Goal: Task Accomplishment & Management: Manage account settings

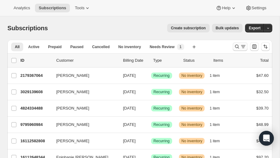
click at [237, 44] on button "Search and filter results" at bounding box center [240, 46] width 15 height 9
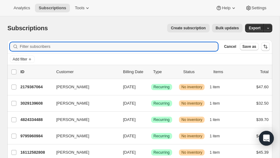
paste input "[EMAIL_ADDRESS][DOMAIN_NAME]"
type input "[EMAIL_ADDRESS][DOMAIN_NAME]"
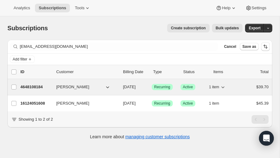
click at [26, 87] on p "4648108184" at bounding box center [35, 87] width 31 height 6
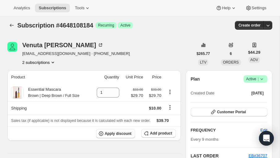
scroll to position [3, 0]
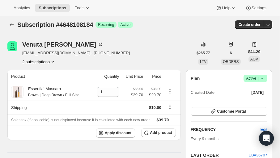
click at [264, 80] on icon at bounding box center [262, 79] width 6 height 6
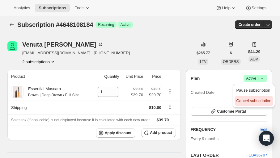
click at [236, 99] on button "Cancel subscription" at bounding box center [254, 101] width 39 height 10
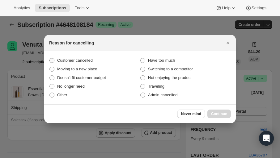
click at [50, 59] on span ":rbv:" at bounding box center [52, 60] width 5 height 5
click at [50, 58] on input "Customer cancelled" at bounding box center [50, 58] width 0 height 0
radio input "true"
click at [215, 114] on span "Continue" at bounding box center [219, 114] width 16 height 5
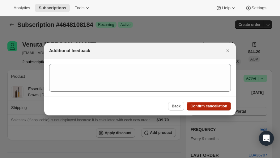
click at [206, 110] on button "Confirm cancellation" at bounding box center [209, 106] width 44 height 9
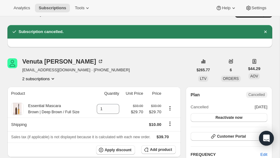
scroll to position [11, 0]
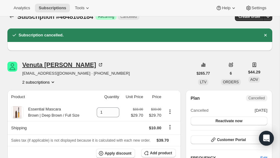
click at [32, 63] on div "[PERSON_NAME]" at bounding box center [62, 65] width 81 height 6
click at [12, 19] on icon "Subscriptions" at bounding box center [12, 17] width 6 height 6
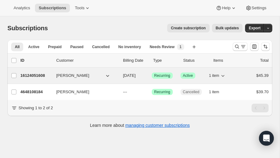
click at [225, 74] on icon "button" at bounding box center [223, 76] width 6 height 6
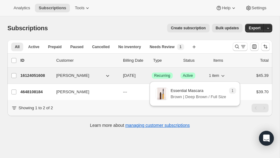
click at [225, 74] on icon "button" at bounding box center [223, 76] width 6 height 6
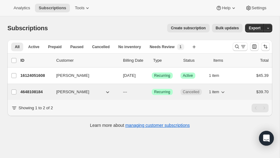
click at [224, 93] on icon "button" at bounding box center [223, 92] width 6 height 6
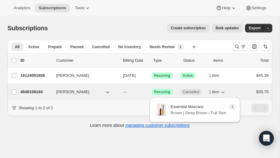
click at [224, 93] on icon "button" at bounding box center [223, 92] width 6 height 6
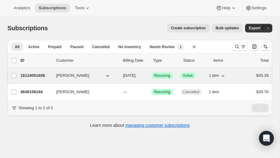
click at [224, 74] on icon "button" at bounding box center [223, 76] width 6 height 6
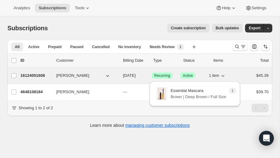
click at [224, 74] on icon "button" at bounding box center [223, 76] width 6 height 6
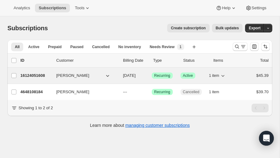
click at [32, 75] on p "16124051608" at bounding box center [35, 76] width 31 height 6
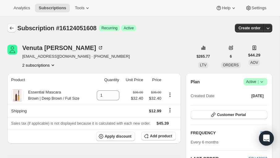
click at [14, 28] on icon "Subscriptions" at bounding box center [12, 28] width 6 height 6
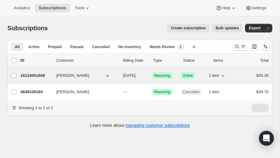
click at [225, 76] on icon "button" at bounding box center [223, 76] width 6 height 6
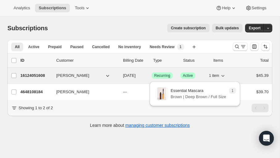
click at [225, 76] on icon "button" at bounding box center [223, 76] width 6 height 6
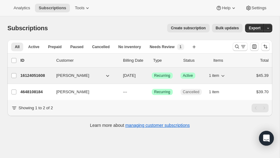
click at [29, 71] on div "[PERSON_NAME] 16124051608 [PERSON_NAME] [DATE] Success Recurring Success Active…" at bounding box center [139, 76] width 265 height 16
click at [32, 78] on p "16124051608" at bounding box center [35, 76] width 31 height 6
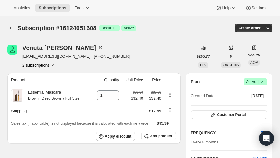
click at [263, 82] on icon at bounding box center [262, 82] width 6 height 6
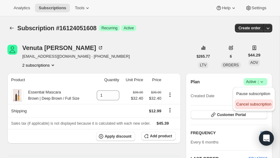
click at [255, 104] on span "Cancel subscription" at bounding box center [254, 104] width 35 height 5
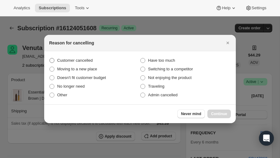
click at [54, 60] on span ":rm1:" at bounding box center [52, 60] width 5 height 5
click at [50, 58] on input "Customer cancelled" at bounding box center [50, 58] width 0 height 0
radio input "true"
click at [218, 112] on span "Continue" at bounding box center [219, 114] width 16 height 5
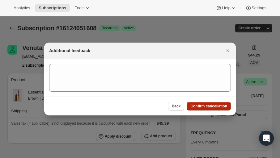
click at [212, 106] on span "Confirm cancellation" at bounding box center [209, 106] width 37 height 5
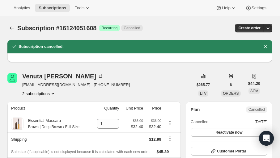
click at [48, 93] on button "2 subscriptions" at bounding box center [39, 94] width 34 height 6
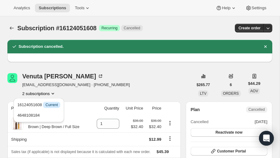
click at [48, 94] on button "2 subscriptions" at bounding box center [39, 94] width 34 height 6
click at [13, 29] on icon "Subscriptions" at bounding box center [12, 28] width 6 height 6
